Goal: Task Accomplishment & Management: Use online tool/utility

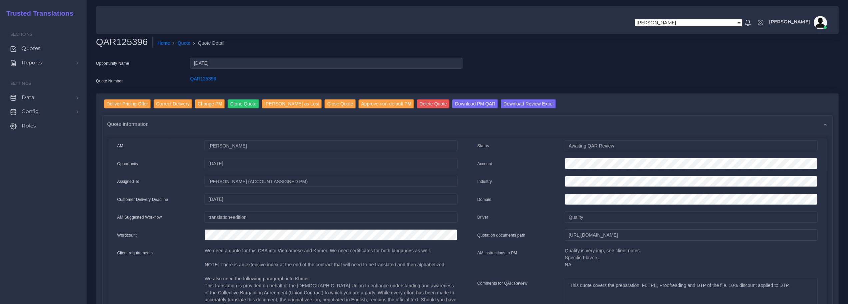
scroll to position [67, 0]
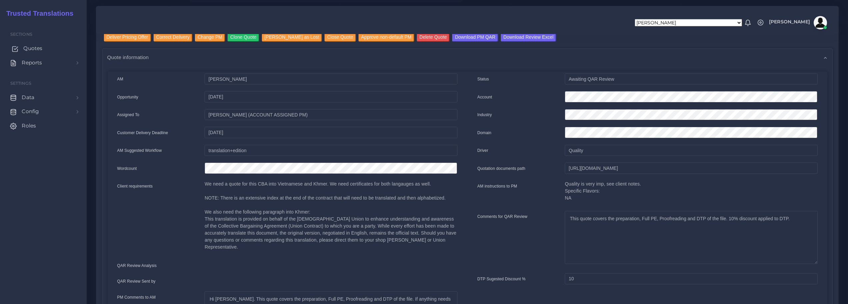
click at [26, 48] on span "Quotes" at bounding box center [32, 48] width 19 height 7
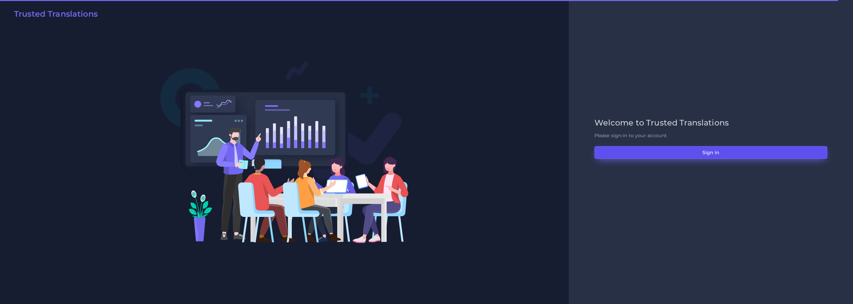
click at [693, 153] on button "Sign in" at bounding box center [710, 152] width 233 height 13
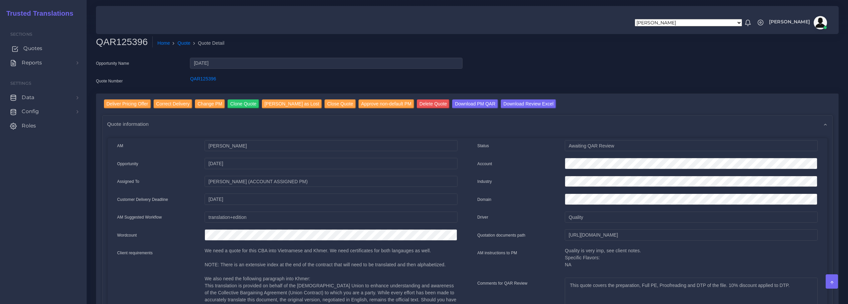
click at [34, 48] on span "Quotes" at bounding box center [32, 48] width 19 height 7
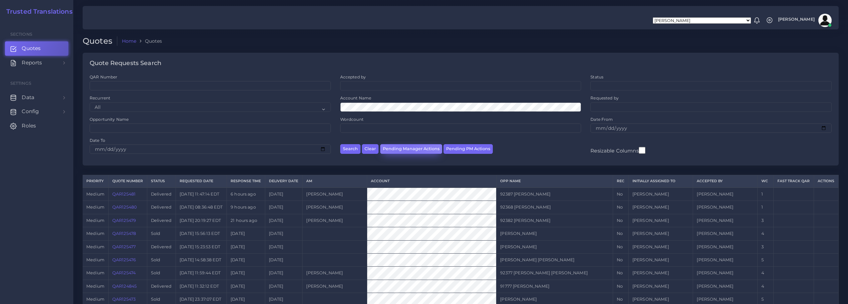
click at [405, 146] on button "Pending Manager Actions" at bounding box center [411, 149] width 62 height 10
select select "awaiting_manager_initial_review"
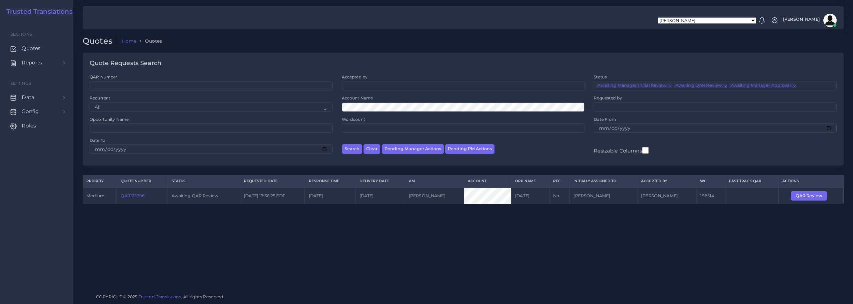
click at [134, 196] on link "QAR125396" at bounding box center [133, 195] width 24 height 5
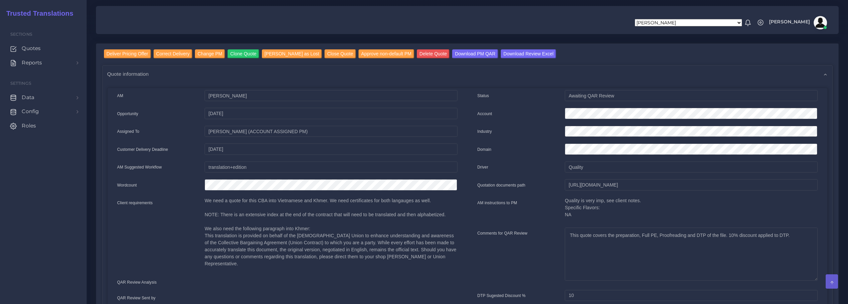
scroll to position [67, 0]
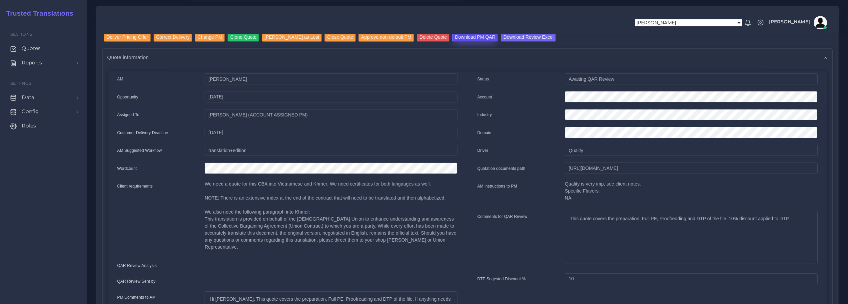
click at [459, 37] on input "Download PM QAR" at bounding box center [475, 37] width 46 height 9
click at [507, 37] on input "Download Review Excel" at bounding box center [528, 37] width 55 height 9
click at [126, 37] on input "Deliver Pricing Offer" at bounding box center [127, 37] width 47 height 9
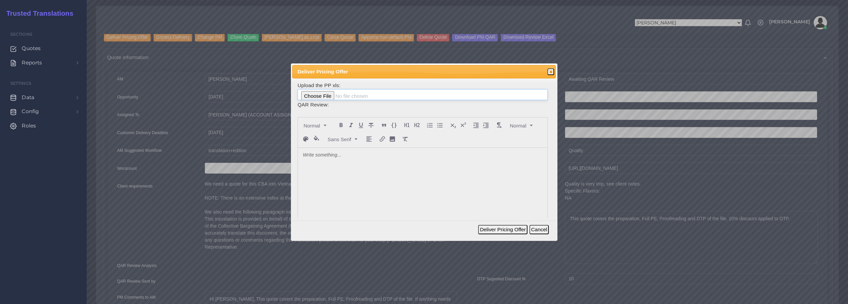
click at [320, 95] on input "file" at bounding box center [423, 94] width 250 height 11
type input "C:\fakepath\125396_IAMAW_ToAM.xlsx"
drag, startPoint x: 318, startPoint y: 155, endPoint x: 346, endPoint y: 162, distance: 29.3
click at [318, 155] on p at bounding box center [423, 155] width 240 height 7
click at [478, 157] on p "I bet it's time we provided such a valued customer with a better rate for Khmer…" at bounding box center [423, 155] width 240 height 7
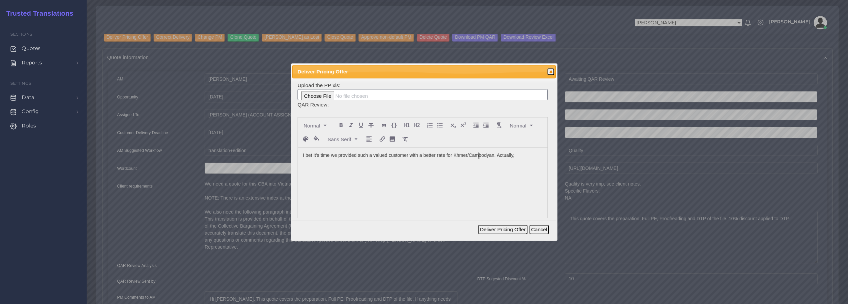
click at [0, 0] on lt-span "Cambod i an" at bounding box center [0, 0] width 0 height 0
click at [520, 152] on p "I bet it's time we provided such a valued customer with a better rate for Khmer…" at bounding box center [423, 155] width 240 height 7
click at [307, 165] on p "I bet it's time we provided such a valued customer with a better rate for Khmer…" at bounding box center [423, 162] width 240 height 21
click at [0, 0] on lt-em "not" at bounding box center [0, 0] width 0 height 0
click at [330, 171] on p "I bet it's time we provided such a valued customer with a better rate for Khmer…" at bounding box center [423, 162] width 240 height 21
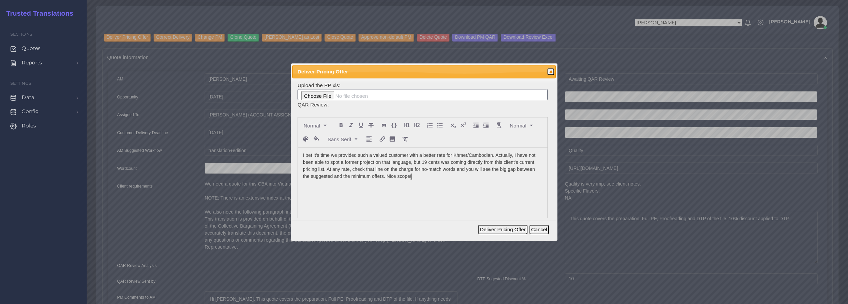
click at [460, 173] on p "I bet it's time we provided such a valued customer with a better rate for Khmer…" at bounding box center [423, 166] width 240 height 28
click at [462, 170] on p "I bet it's time we provided such a valued customer with a better rate for Khmer…" at bounding box center [423, 166] width 240 height 28
click at [0, 0] on lt-span ", and" at bounding box center [0, 0] width 0 height 0
click at [498, 232] on button "Deliver Pricing Offer" at bounding box center [502, 229] width 49 height 9
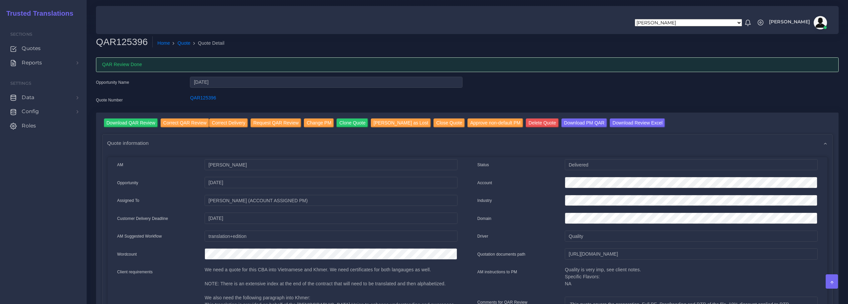
click at [820, 22] on img at bounding box center [820, 22] width 13 height 13
click at [793, 48] on link "Logout" at bounding box center [801, 50] width 55 height 8
